Goal: Task Accomplishment & Management: Manage account settings

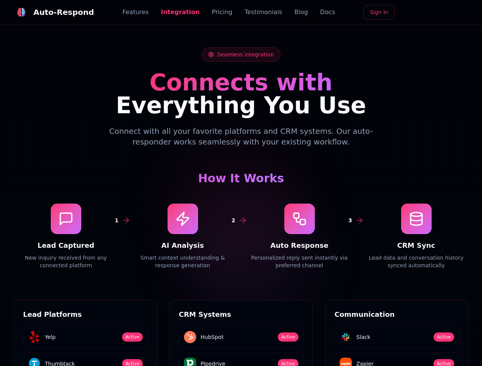
scroll to position [1030, 0]
click at [49, 12] on div "Auto-Respond" at bounding box center [64, 12] width 61 height 11
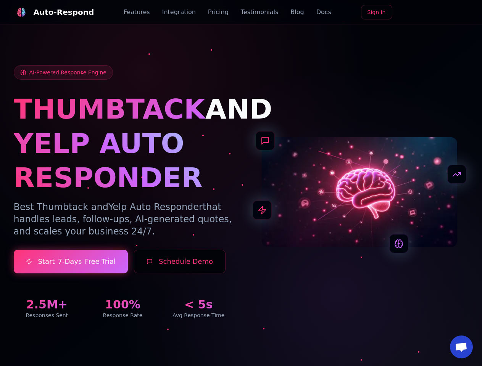
click at [461, 347] on span "Open chat" at bounding box center [461, 347] width 13 height 11
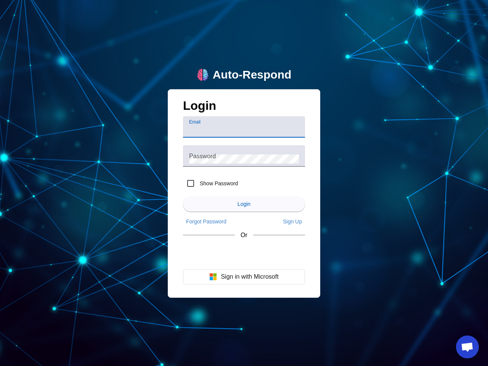
click at [244, 127] on input "Email" at bounding box center [244, 129] width 110 height 9
click at [210, 183] on label "Show Password" at bounding box center [218, 184] width 40 height 8
click at [198, 183] on input "Show Password" at bounding box center [190, 183] width 15 height 15
click at [191, 183] on input "Show Password" at bounding box center [190, 183] width 15 height 15
checkbox input "false"
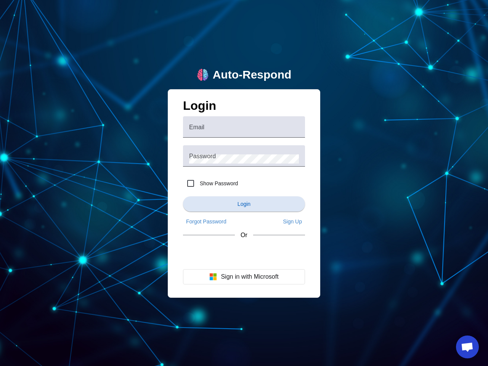
click at [244, 204] on span "Login" at bounding box center [244, 204] width 13 height 6
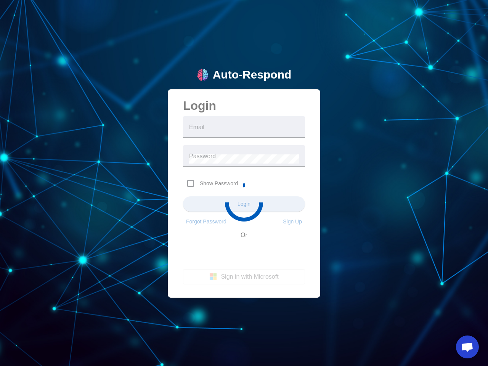
click at [206, 222] on app-main-login "Auto-Respond Login Email Password Show Password Login Forgot Password Sign Up O…" at bounding box center [244, 183] width 488 height 366
click at [292, 222] on app-main-login "Auto-Respond Login Email Password Show Password Login Forgot Password Sign Up O…" at bounding box center [244, 183] width 488 height 366
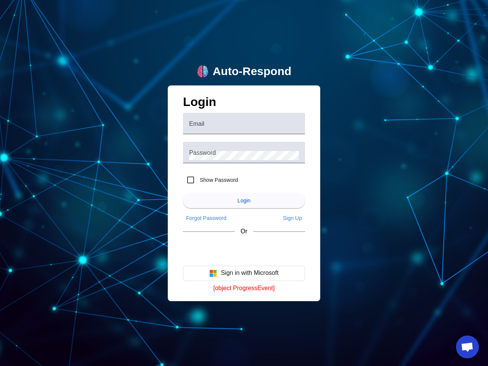
click at [244, 277] on button "Sign in with Microsoft" at bounding box center [244, 273] width 122 height 15
click at [467, 347] on span "Open chat" at bounding box center [467, 347] width 13 height 11
